Goal: Go to known website: Go to known website

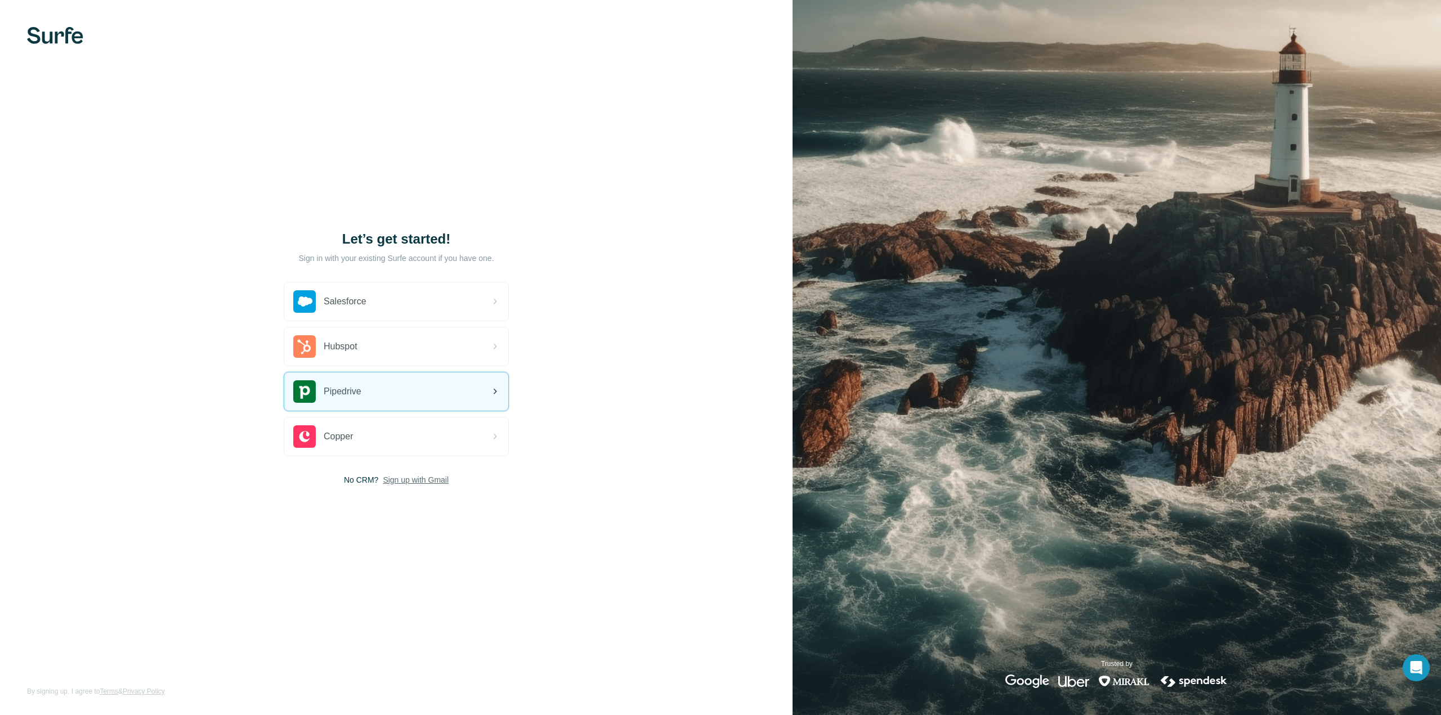
click at [361, 397] on span "Pipedrive" at bounding box center [343, 392] width 38 height 14
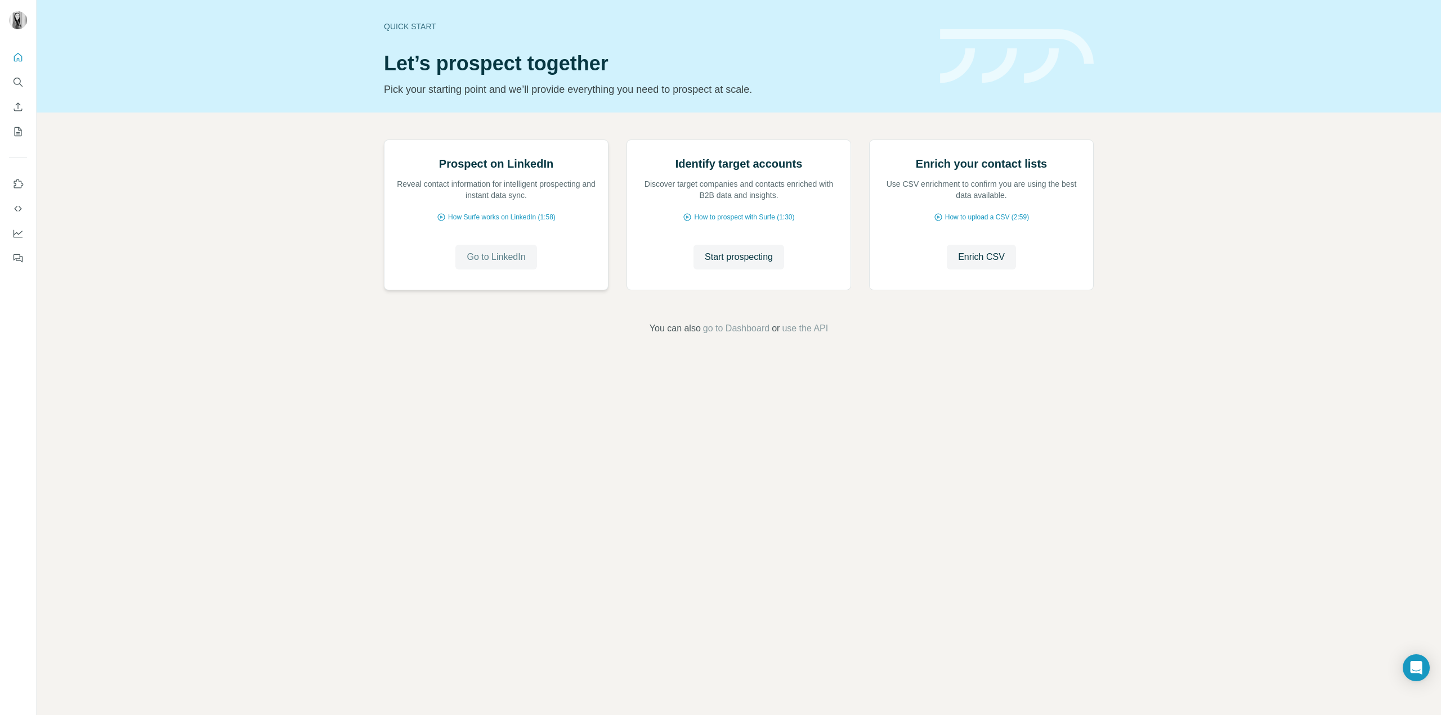
click at [494, 264] on span "Go to LinkedIn" at bounding box center [496, 257] width 59 height 14
